Goal: Find specific page/section: Find specific page/section

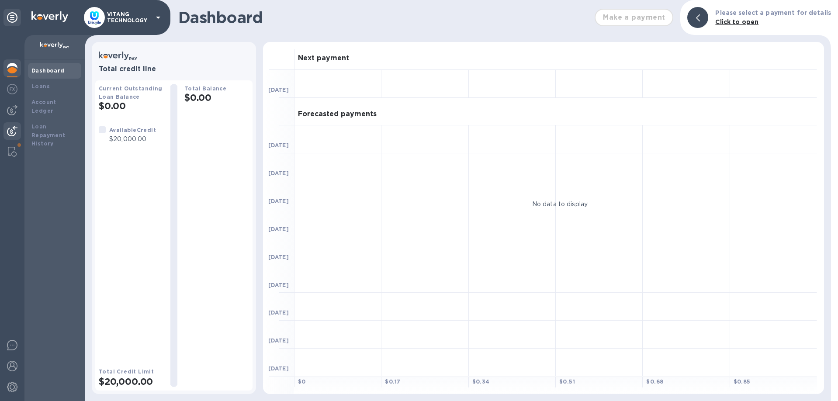
click at [11, 138] on div at bounding box center [11, 131] width 17 height 19
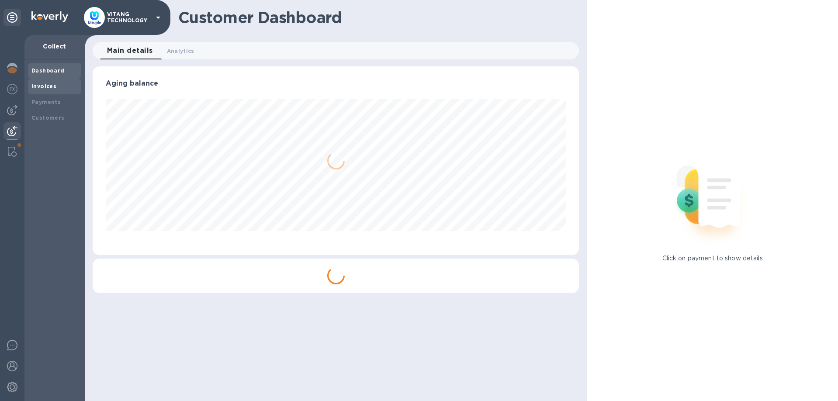
scroll to position [189, 486]
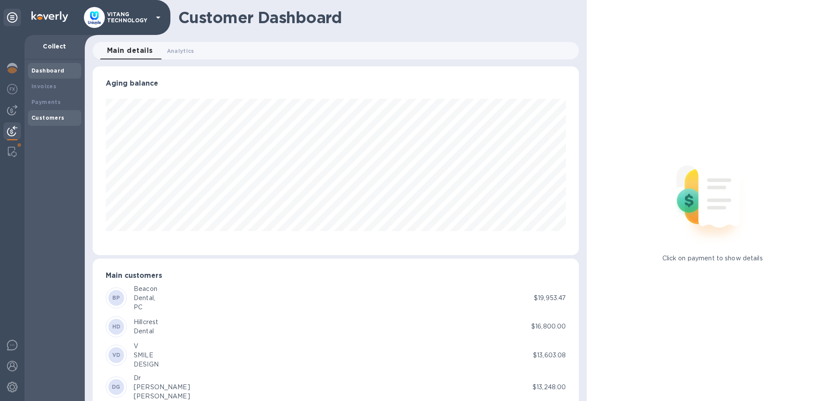
click at [39, 113] on div "Customers" at bounding box center [54, 118] width 53 height 16
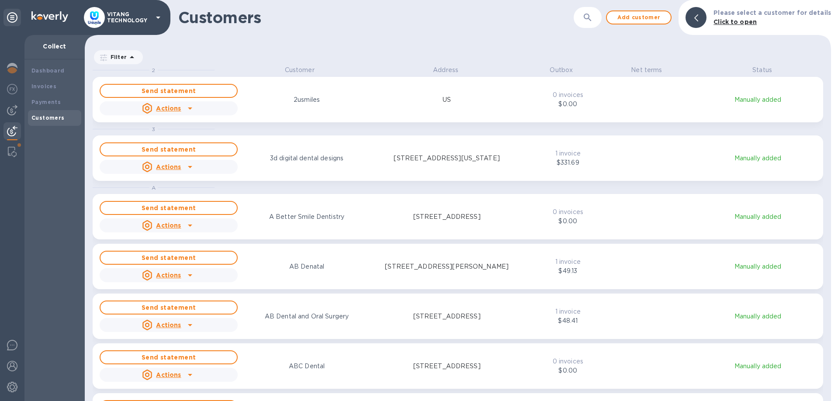
scroll to position [335, 746]
click at [589, 17] on icon "button" at bounding box center [587, 17] width 10 height 10
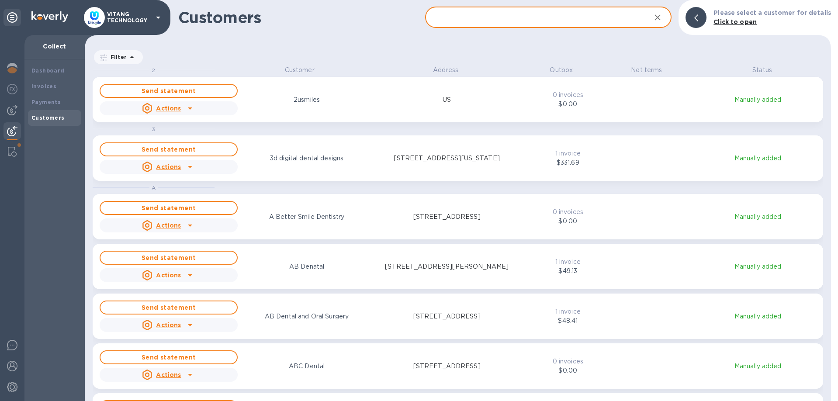
paste input "millennium dental group"
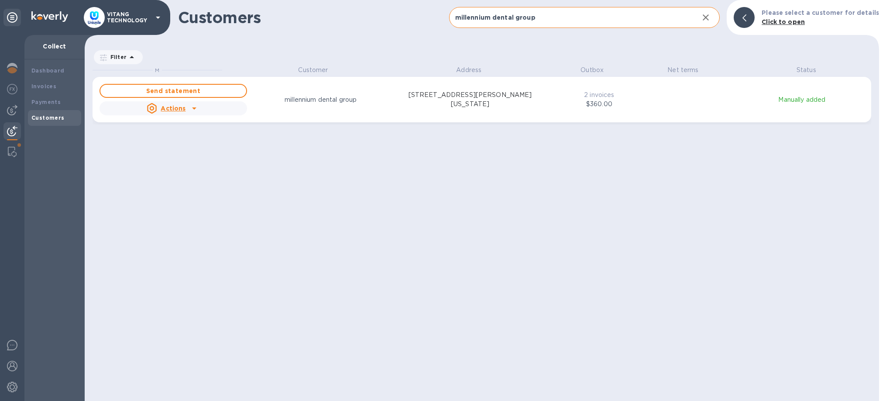
scroll to position [335, 795]
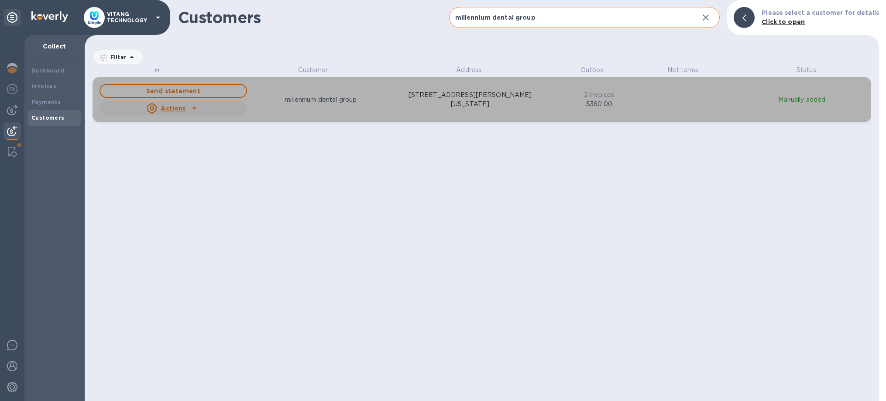
click at [184, 107] on u "Actions" at bounding box center [173, 108] width 25 height 7
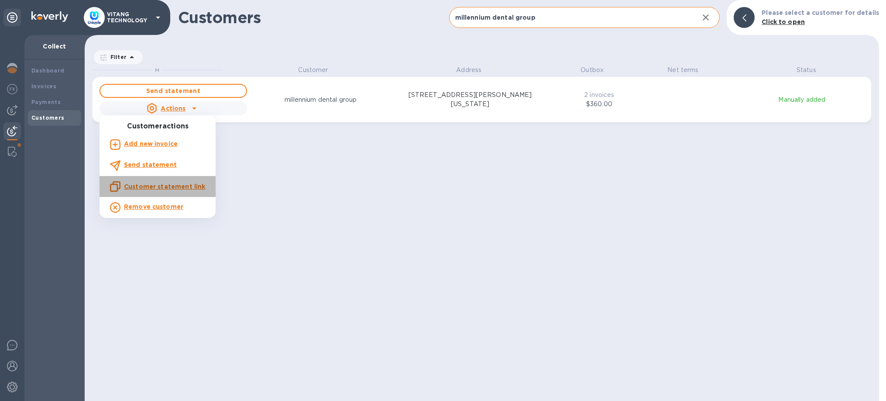
click at [168, 182] on div "Customer statement link" at bounding box center [157, 186] width 95 height 10
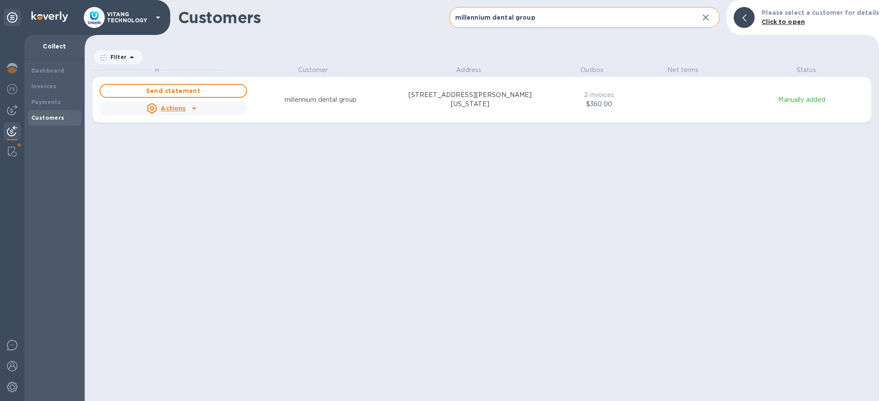
click at [595, 26] on input "millennium dental group" at bounding box center [570, 17] width 243 height 21
click at [595, 25] on input "millennium dental group" at bounding box center [570, 17] width 243 height 21
click at [595, 24] on input "millennium dental group" at bounding box center [570, 17] width 243 height 21
paste input "3d digital dental designs"
type input "3d digital dental designs"
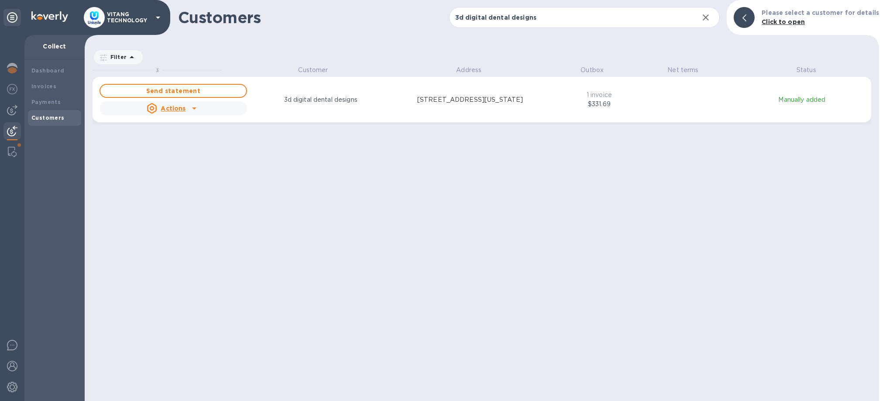
scroll to position [0, 0]
